Goal: Information Seeking & Learning: Learn about a topic

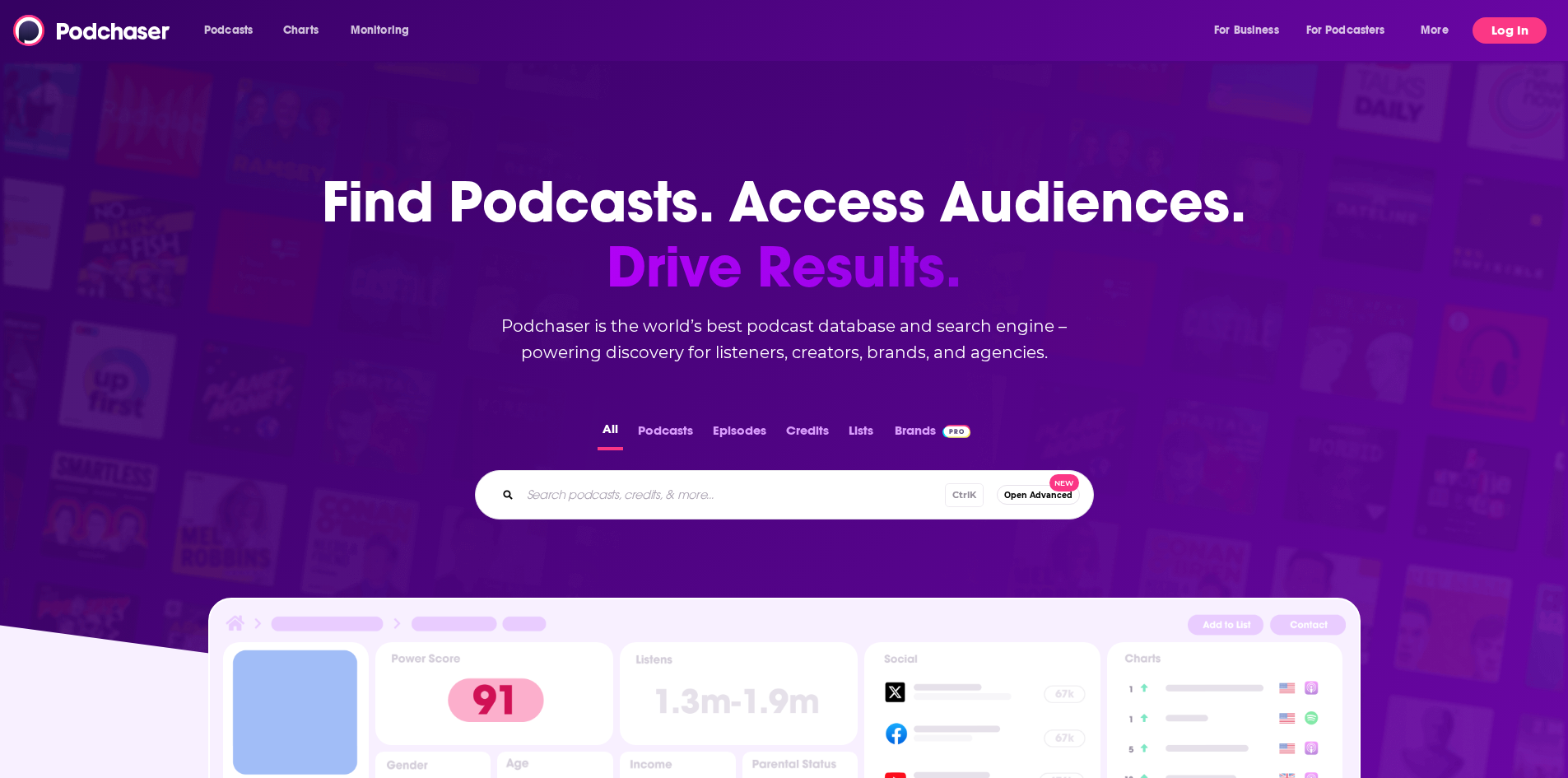
click at [1488, 32] on button "Log In" at bounding box center [1510, 31] width 74 height 27
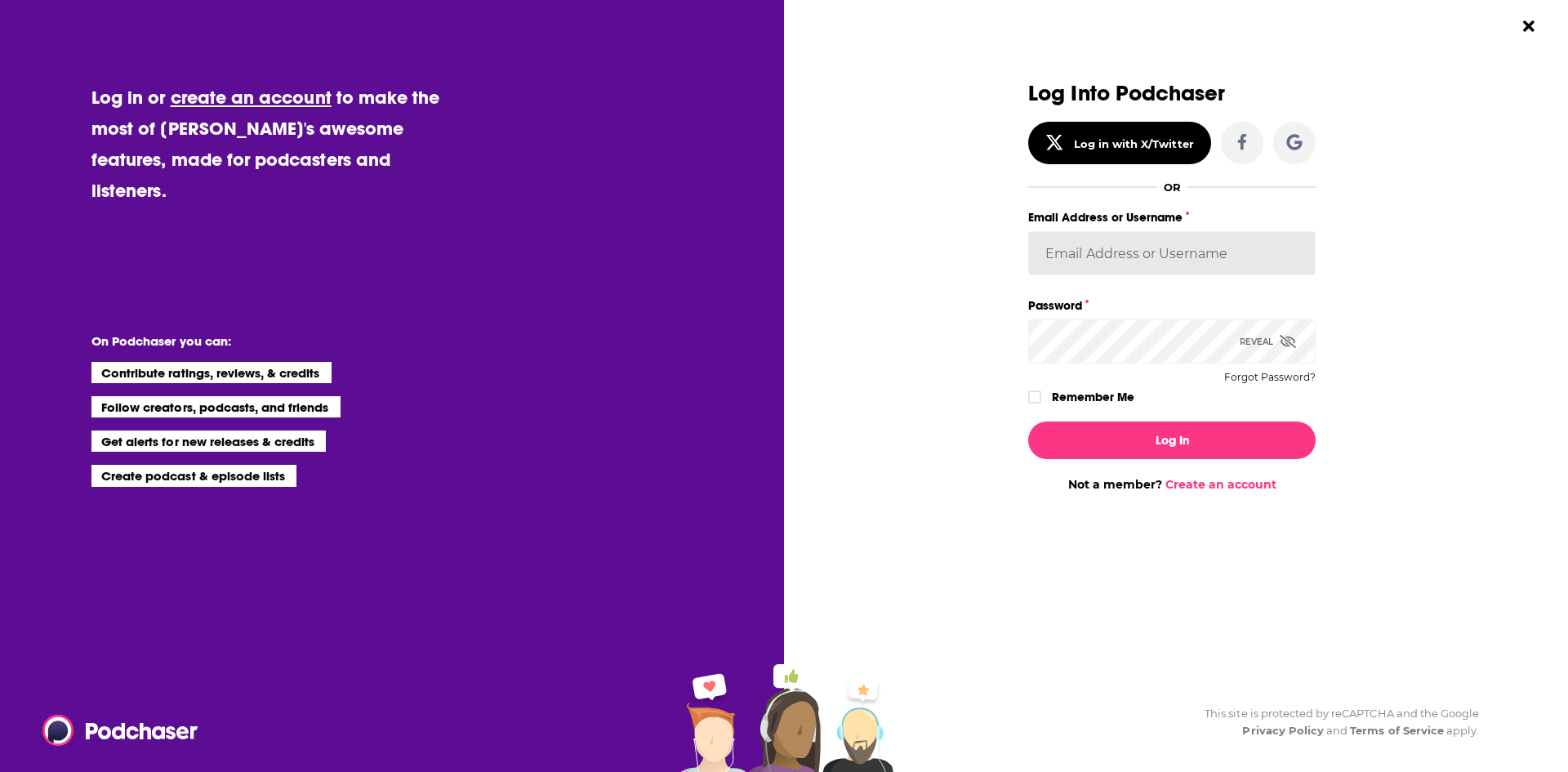
type input "[PERSON_NAME][EMAIL_ADDRESS][PERSON_NAME][DOMAIN_NAME]"
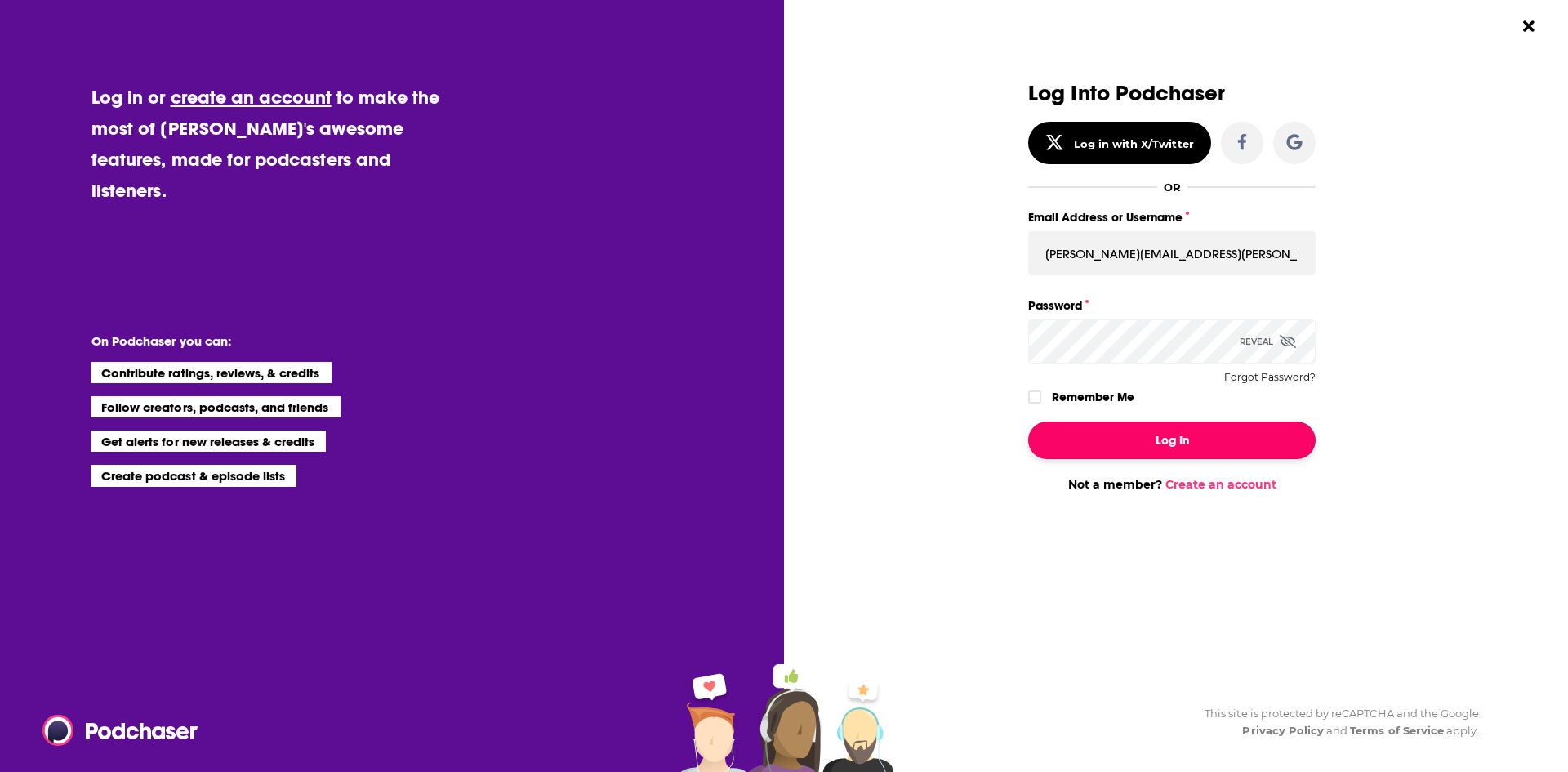
click at [1135, 439] on button "Log In" at bounding box center [1172, 440] width 288 height 38
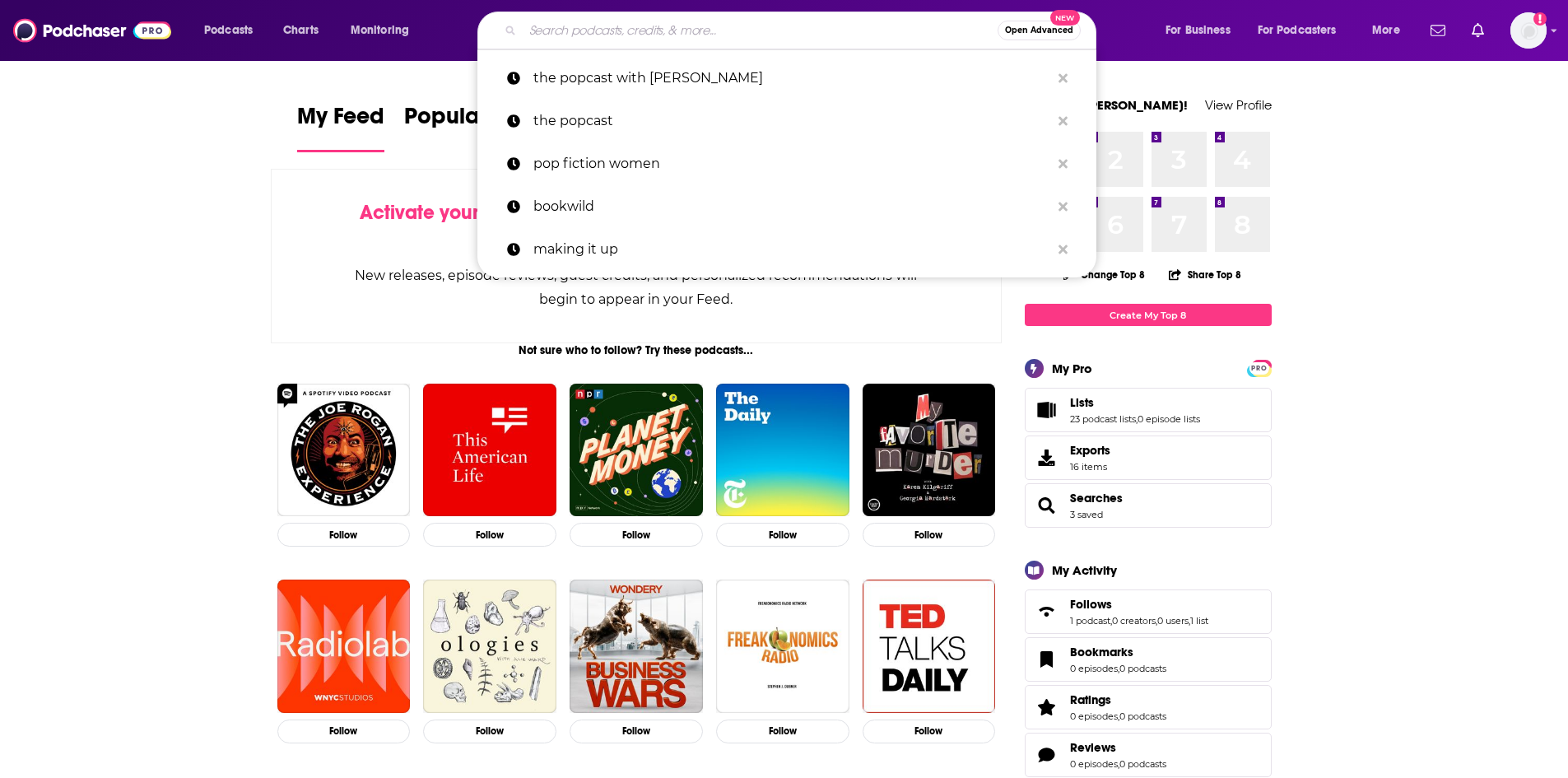
click at [599, 39] on input "Search podcasts, credits, & more..." at bounding box center [761, 31] width 475 height 27
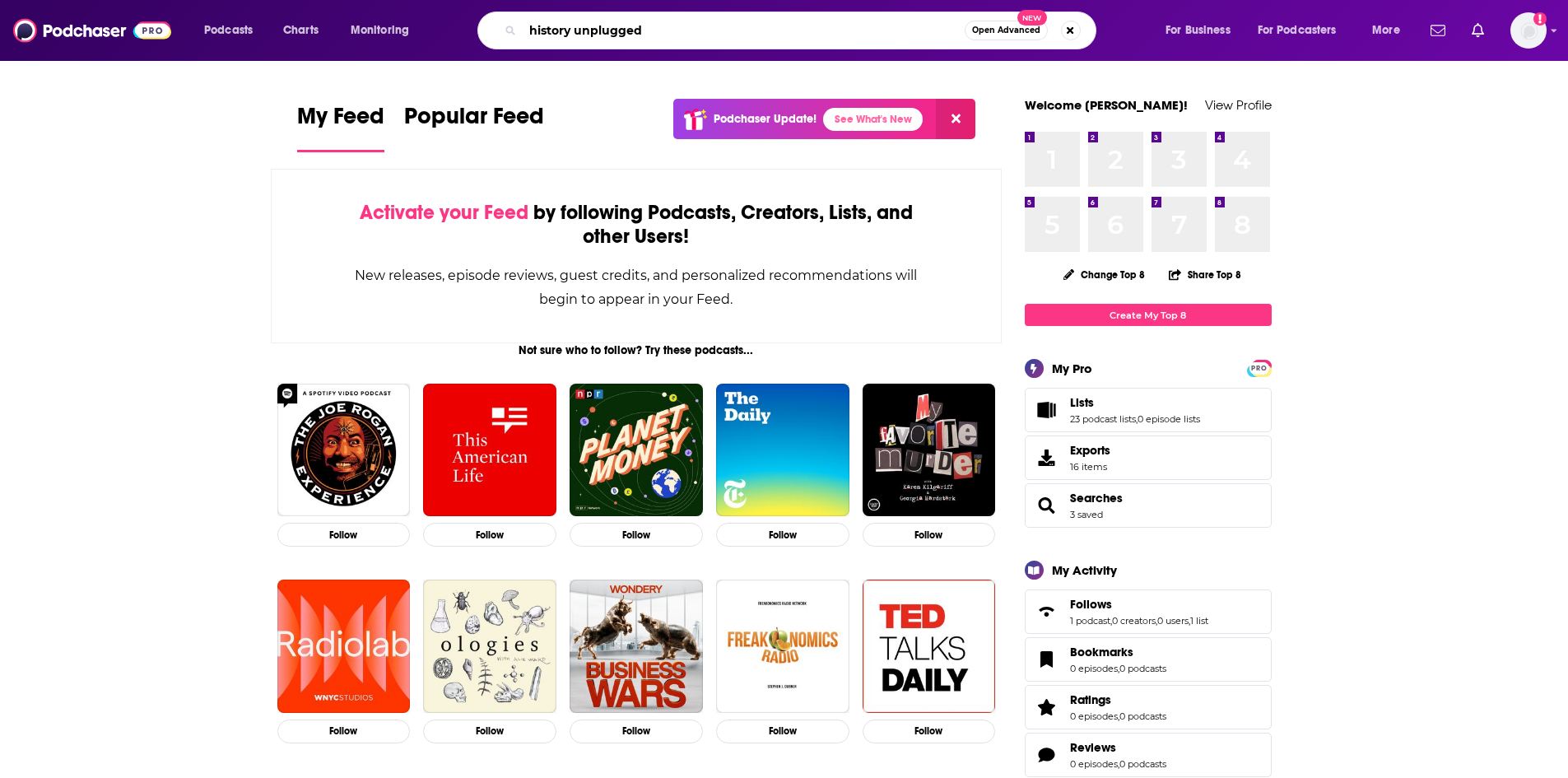
type input "history unplugged"
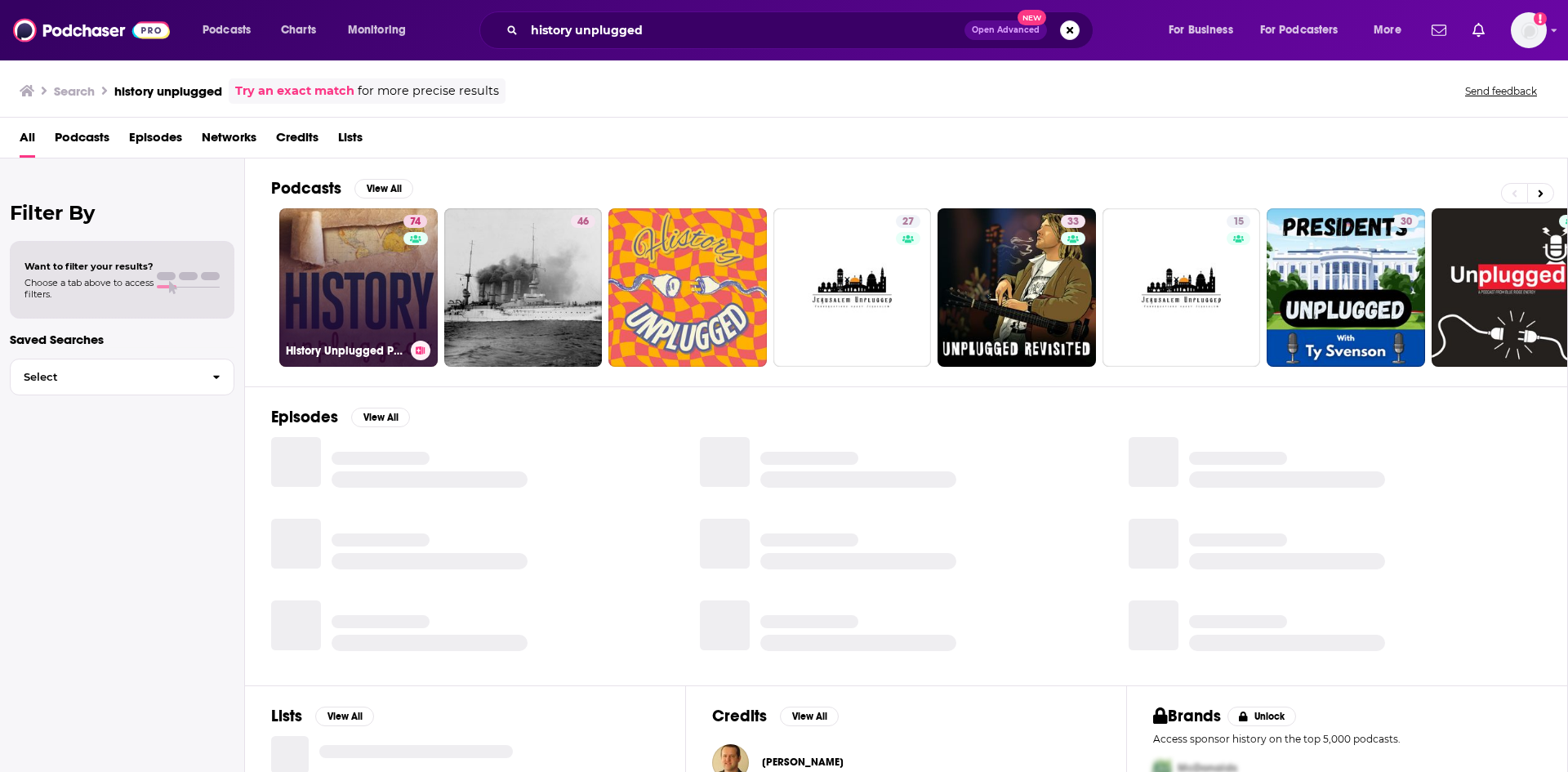
click at [358, 320] on link "74 History Unplugged Podcast" at bounding box center [358, 287] width 158 height 158
